Goal: Task Accomplishment & Management: Manage account settings

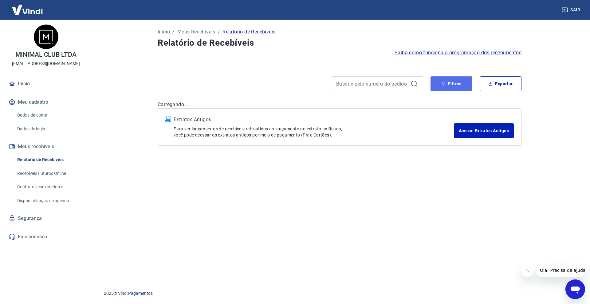
click at [448, 90] on button "Filtros" at bounding box center [451, 83] width 42 height 15
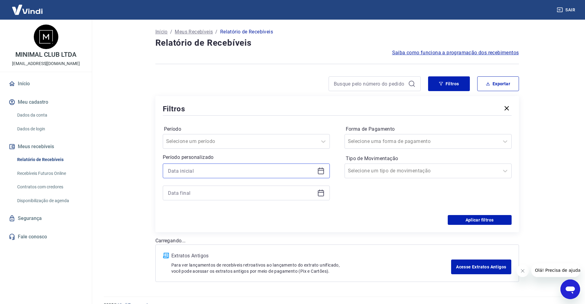
click at [231, 169] on input at bounding box center [241, 171] width 147 height 9
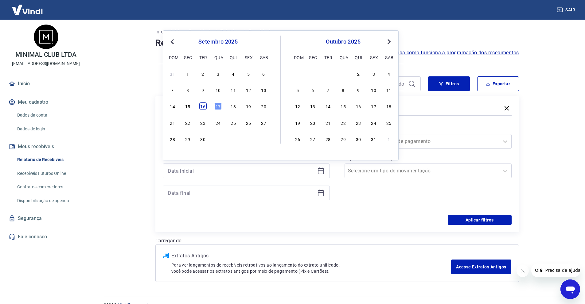
click at [205, 107] on div "16" at bounding box center [202, 106] width 7 height 7
type input "[DATE]"
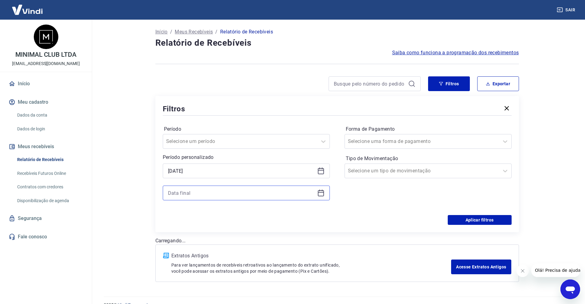
click at [192, 194] on input at bounding box center [241, 193] width 147 height 9
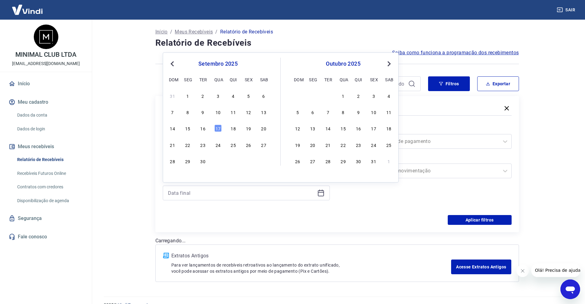
drag, startPoint x: 204, startPoint y: 124, endPoint x: 207, endPoint y: 132, distance: 8.3
click at [204, 124] on div "14 15 16 17 18 19 20" at bounding box center [218, 128] width 100 height 9
click at [207, 132] on div "14 15 16 17 18 19 20" at bounding box center [218, 128] width 100 height 9
click at [204, 130] on div "16" at bounding box center [202, 128] width 7 height 7
type input "[DATE]"
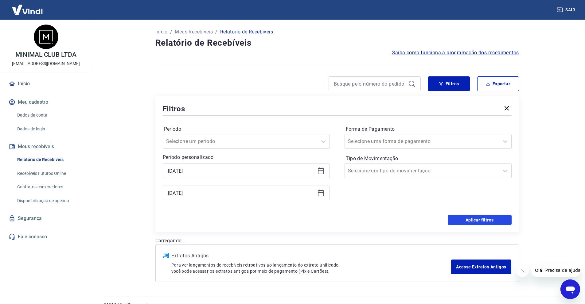
click at [455, 218] on button "Aplicar filtros" at bounding box center [480, 220] width 64 height 10
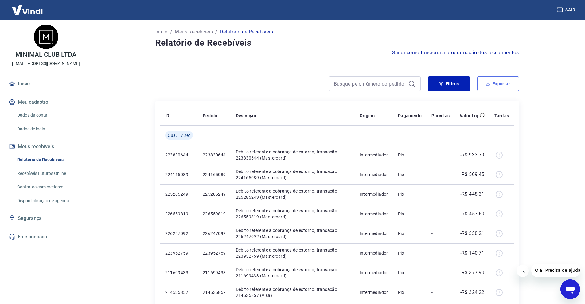
click at [504, 84] on button "Exportar" at bounding box center [498, 83] width 42 height 15
type input "[DATE]"
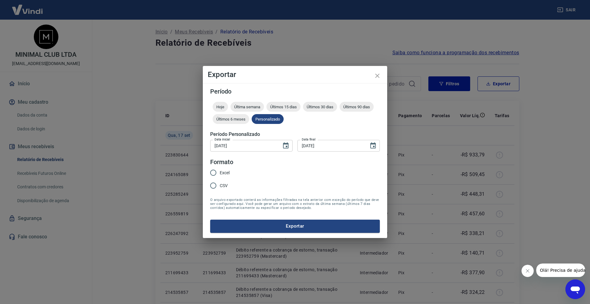
click at [222, 171] on span "Excel" at bounding box center [225, 173] width 10 height 6
click at [220, 171] on input "Excel" at bounding box center [213, 173] width 13 height 13
radio input "true"
click at [247, 222] on button "Exportar" at bounding box center [295, 226] width 170 height 13
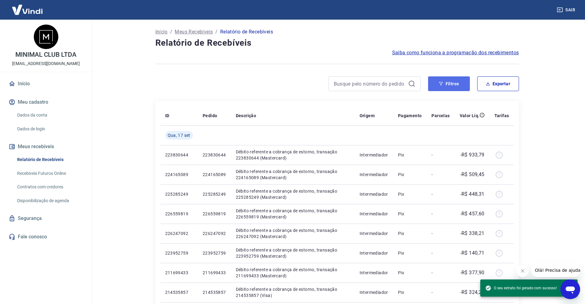
click at [465, 82] on button "Filtros" at bounding box center [449, 83] width 42 height 15
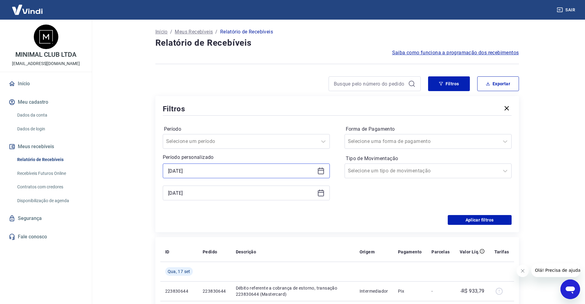
click at [212, 173] on input "[DATE]" at bounding box center [241, 171] width 147 height 9
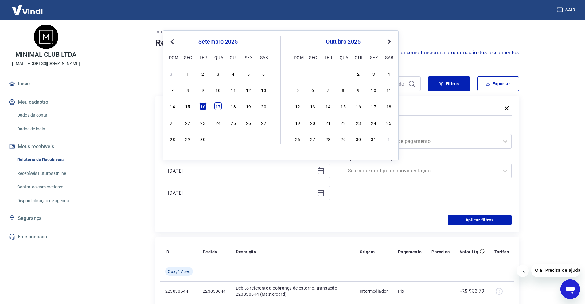
click at [218, 105] on div "17" at bounding box center [217, 106] width 7 height 7
type input "[DATE]"
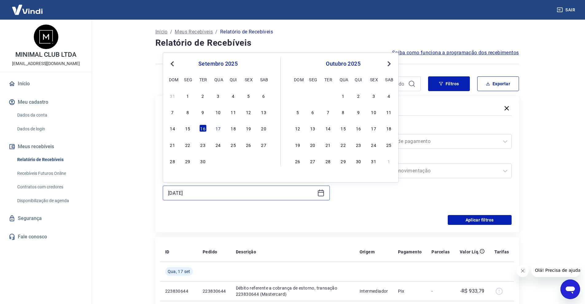
click at [206, 190] on input "[DATE]" at bounding box center [241, 193] width 147 height 9
click at [219, 127] on div "17" at bounding box center [217, 128] width 7 height 7
type input "[DATE]"
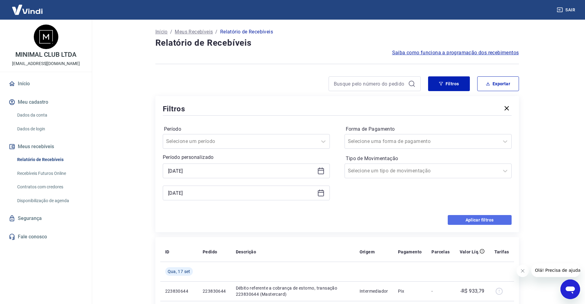
click at [476, 223] on button "Aplicar filtros" at bounding box center [480, 220] width 64 height 10
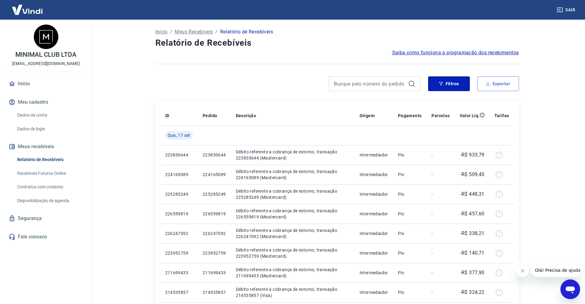
click at [495, 80] on button "Exportar" at bounding box center [498, 83] width 42 height 15
type input "[DATE]"
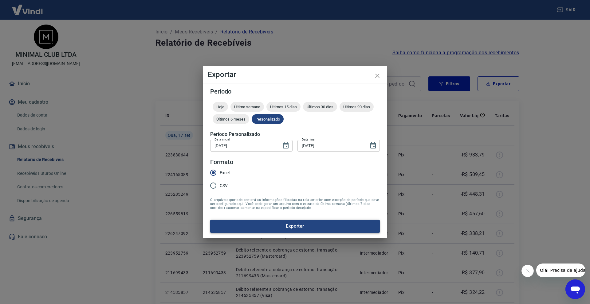
click at [265, 224] on button "Exportar" at bounding box center [295, 226] width 170 height 13
click at [264, 187] on form "Período Hoje Última semana Últimos 15 dias Últimos 30 dias Últimos 90 dias Últi…" at bounding box center [295, 160] width 170 height 144
click at [274, 222] on button "Exportar" at bounding box center [295, 226] width 170 height 13
